Goal: Communication & Community: Answer question/provide support

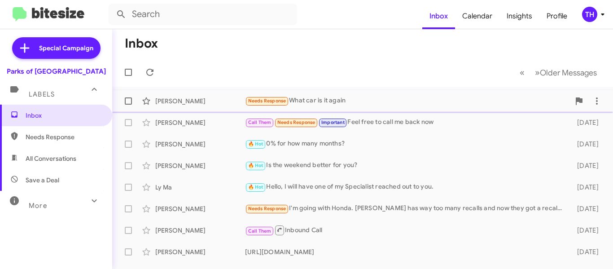
click at [357, 97] on div "Needs Response What car is it again" at bounding box center [407, 101] width 325 height 10
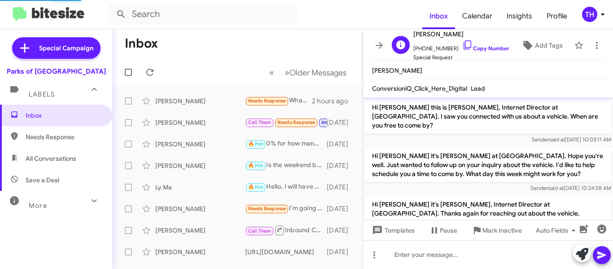
scroll to position [101, 0]
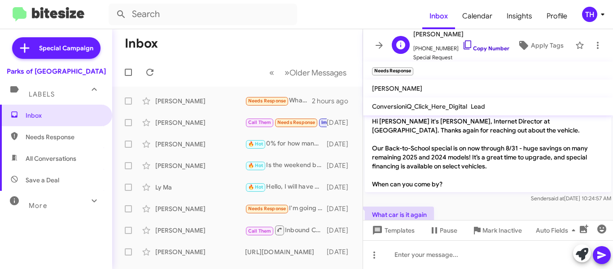
click at [462, 44] on icon at bounding box center [467, 45] width 11 height 11
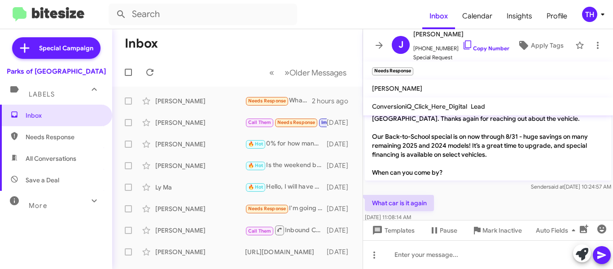
scroll to position [119, 0]
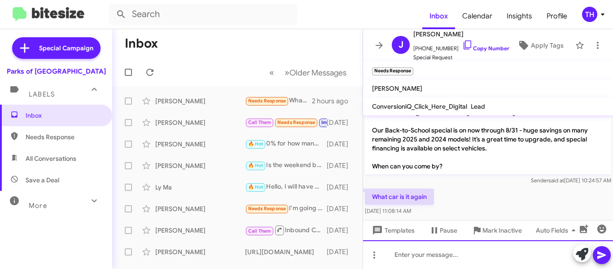
click at [409, 253] on div at bounding box center [488, 254] width 250 height 29
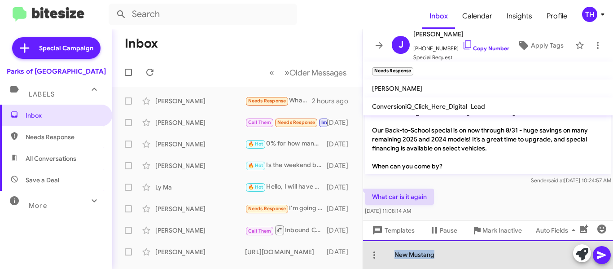
drag, startPoint x: 444, startPoint y: 252, endPoint x: 387, endPoint y: 253, distance: 57.0
click at [387, 253] on div "New Mustang" at bounding box center [488, 254] width 250 height 29
click at [394, 254] on div "inquiry for $500 Off any Vehicle" at bounding box center [488, 254] width 250 height 29
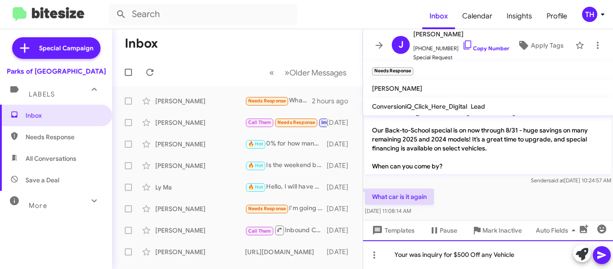
click at [534, 259] on div "Your was inquiry for $500 Off any Vehicle" at bounding box center [488, 254] width 250 height 29
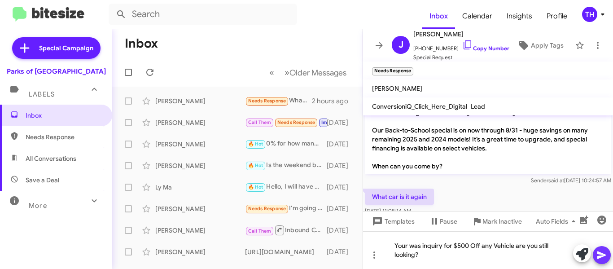
click at [596, 255] on button at bounding box center [602, 255] width 18 height 18
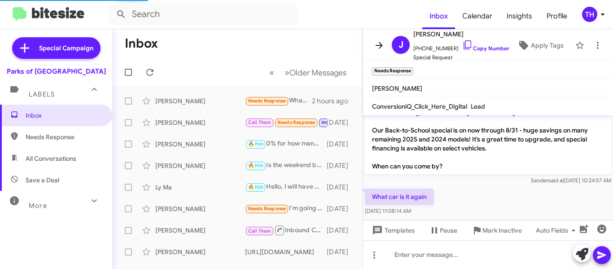
click at [384, 44] on icon at bounding box center [379, 45] width 11 height 11
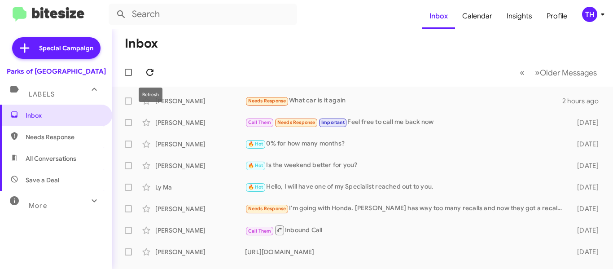
click at [153, 72] on icon at bounding box center [149, 72] width 7 height 7
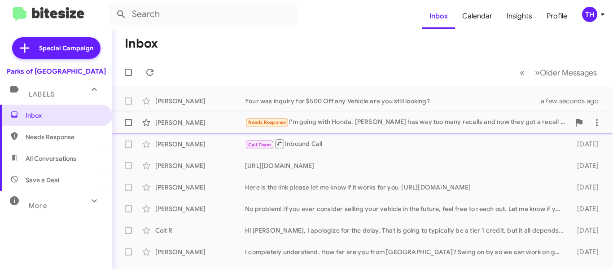
click at [436, 127] on div "Needs Response I'm going with Honda. [PERSON_NAME] has way too many recalls and…" at bounding box center [407, 122] width 325 height 10
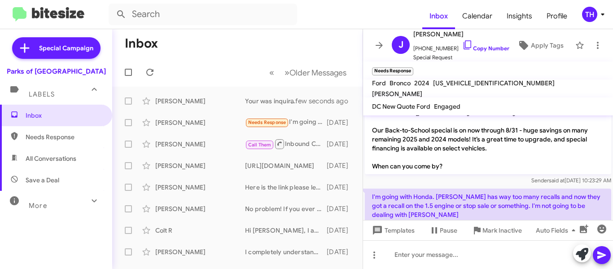
scroll to position [155, 0]
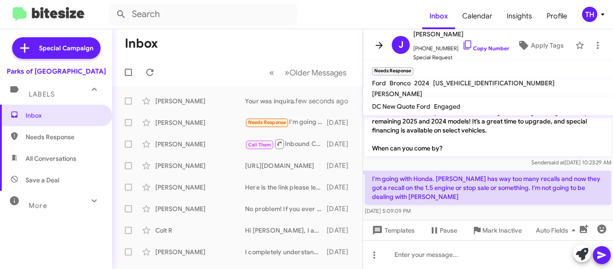
click at [382, 47] on icon at bounding box center [379, 45] width 11 height 11
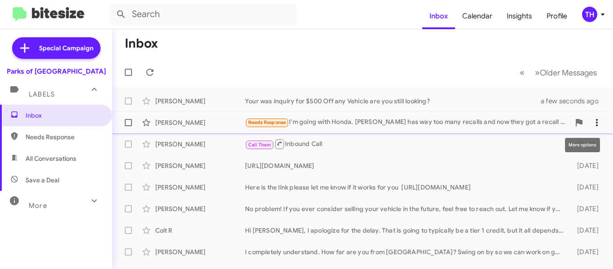
click at [596, 123] on icon at bounding box center [597, 122] width 2 height 7
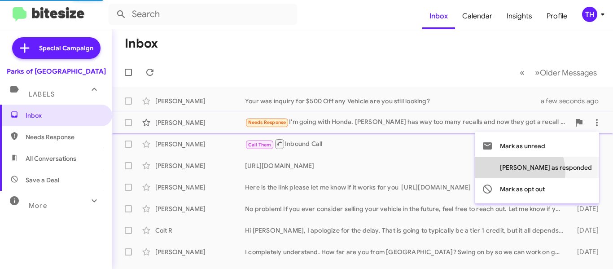
click at [554, 171] on span "[PERSON_NAME] as responded" at bounding box center [546, 168] width 92 height 22
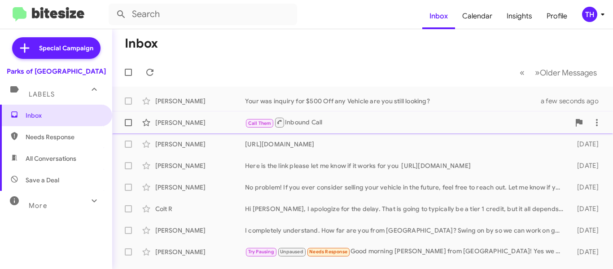
click at [385, 118] on div "Call Them Inbound Call" at bounding box center [407, 122] width 325 height 11
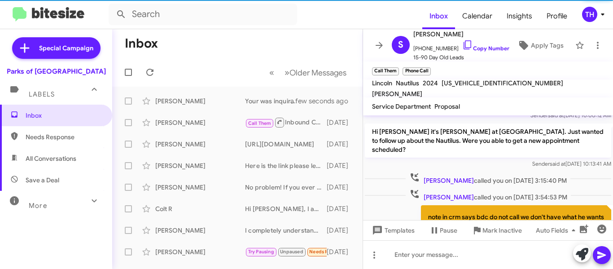
scroll to position [325, 0]
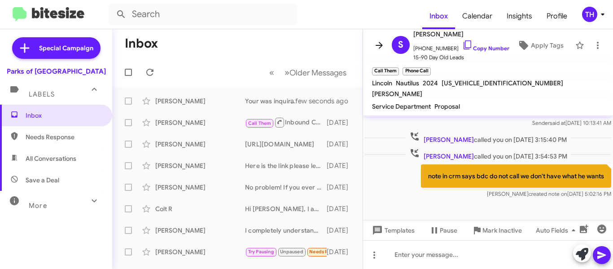
click at [381, 49] on icon at bounding box center [379, 45] width 11 height 11
